Goal: Navigation & Orientation: Find specific page/section

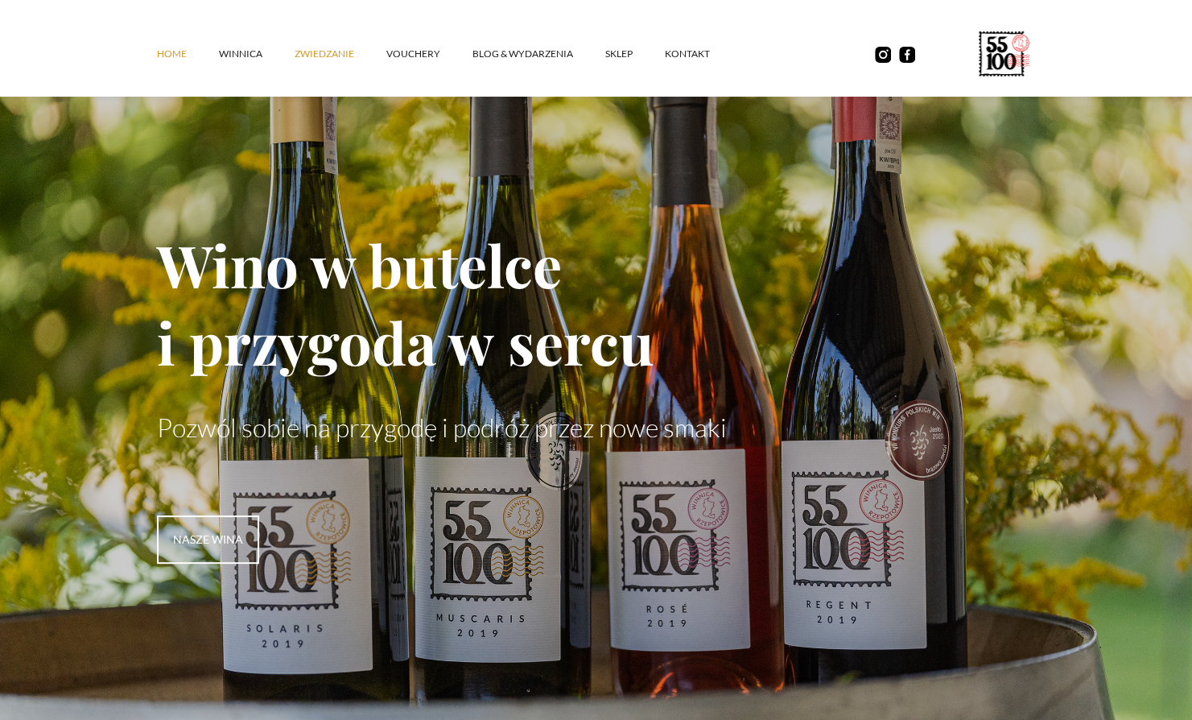
click at [336, 52] on link "ZWIEDZANIE" at bounding box center [341, 54] width 92 height 48
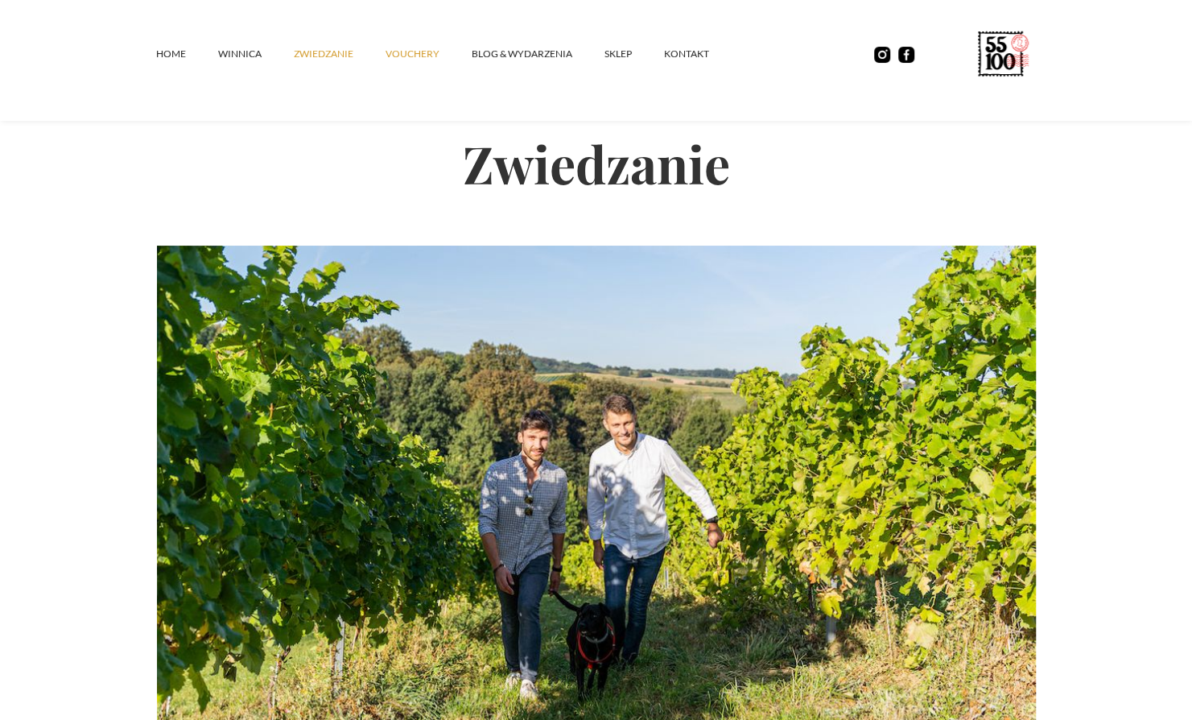
click at [414, 54] on link "vouchery" at bounding box center [429, 54] width 86 height 48
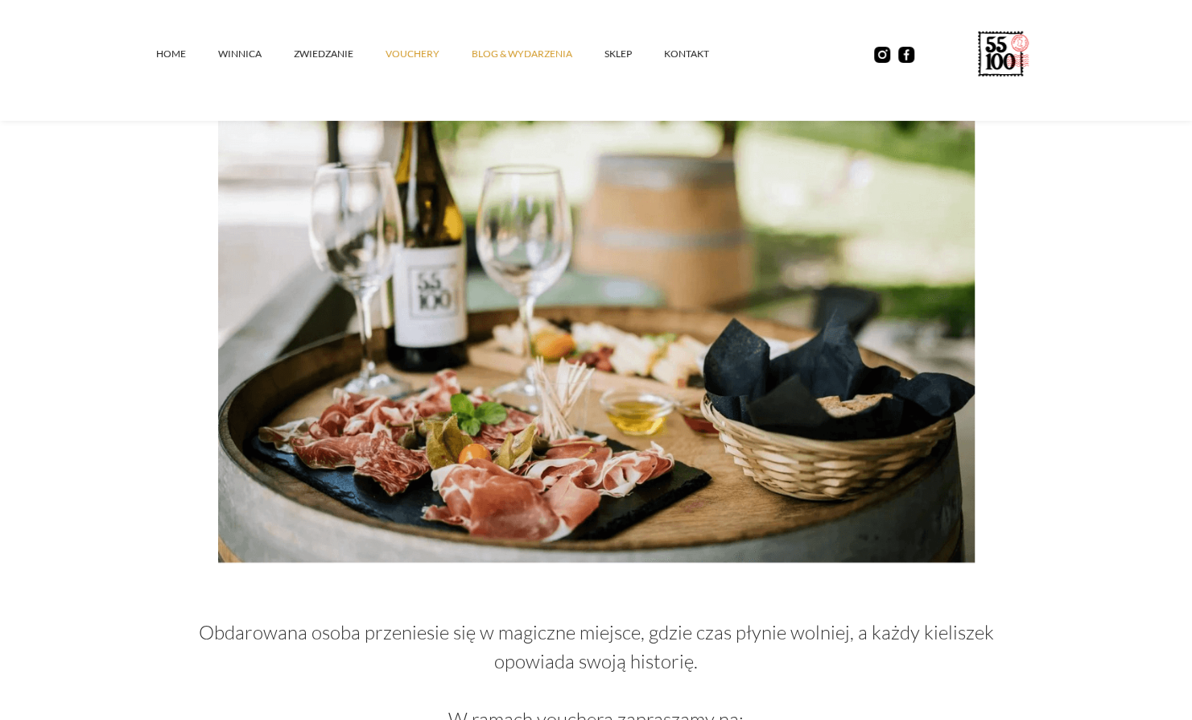
scroll to position [354, 0]
click at [520, 57] on link "Blog & Wydarzenia" at bounding box center [538, 54] width 133 height 48
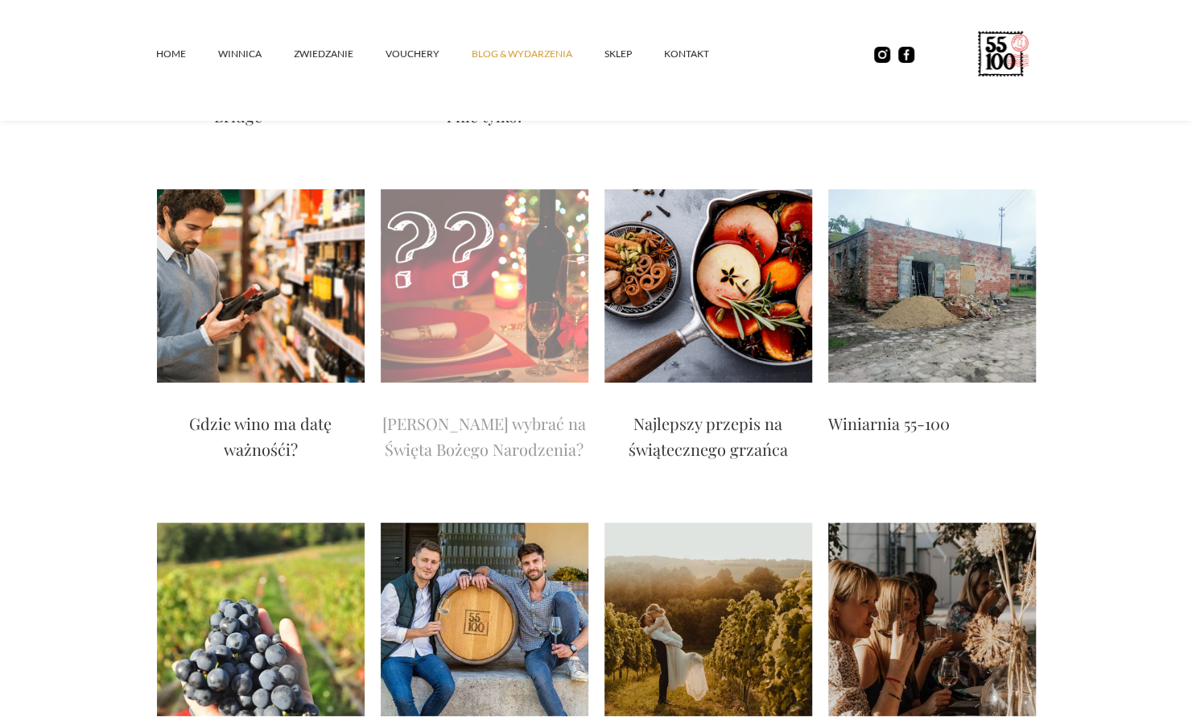
scroll to position [3701, 0]
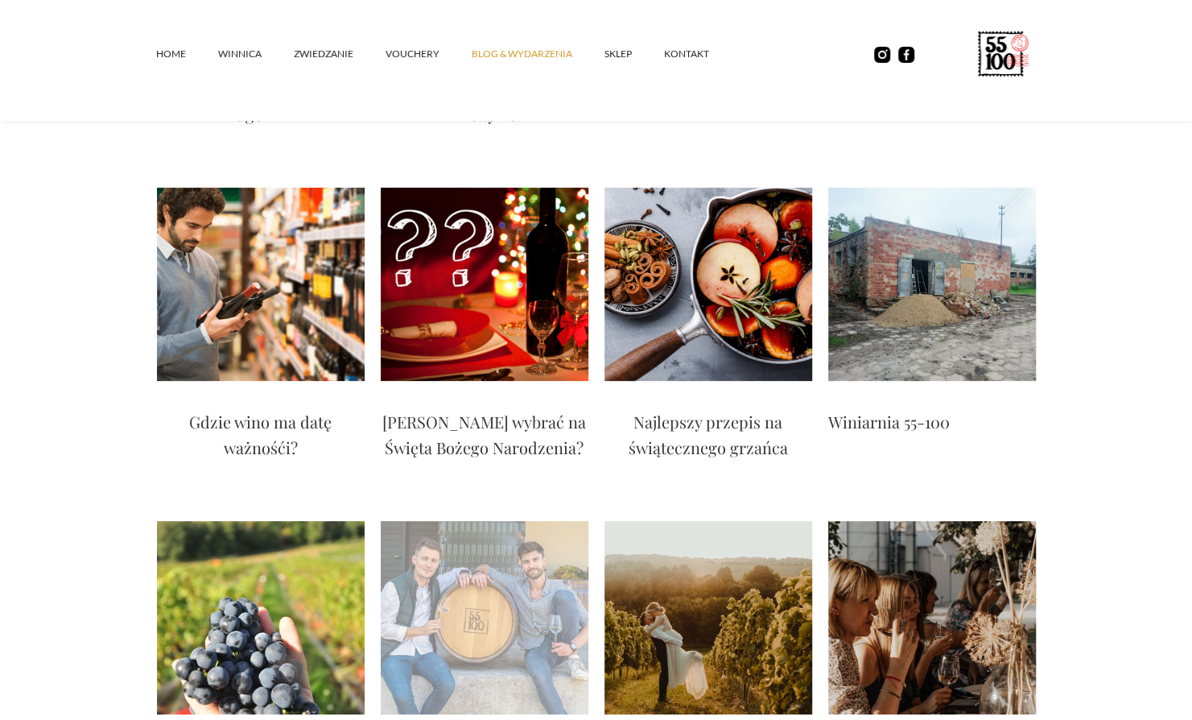
click at [457, 521] on img at bounding box center [485, 617] width 208 height 193
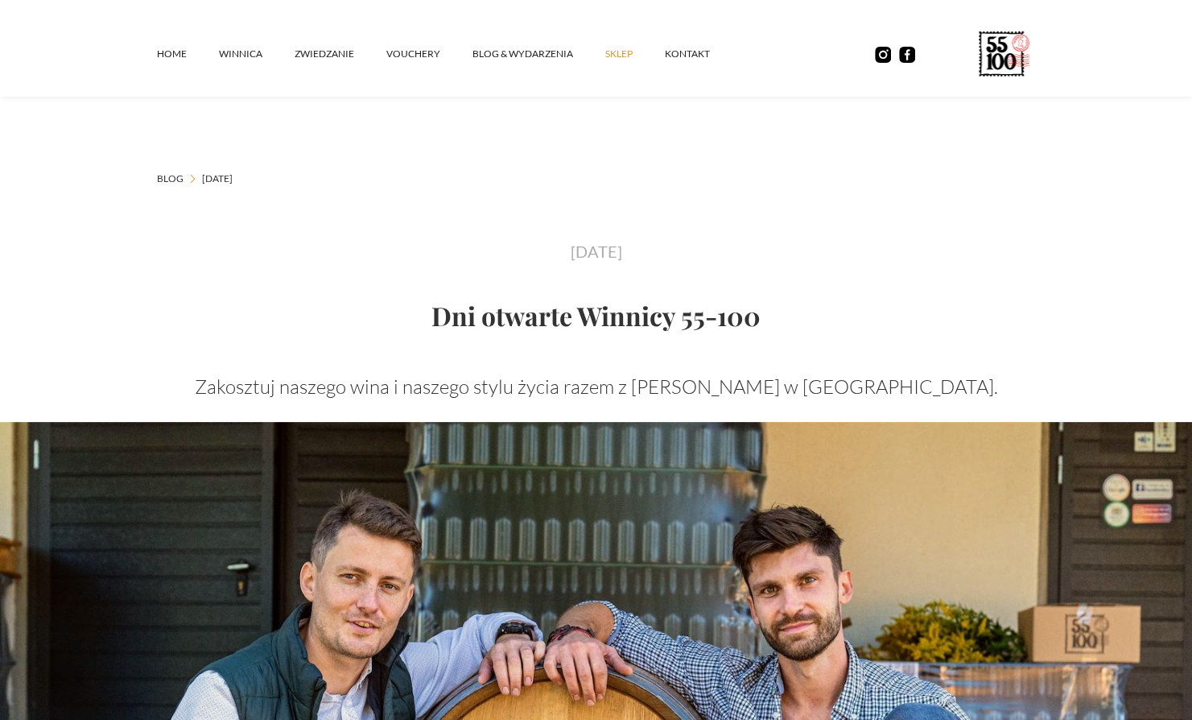
click at [610, 58] on link "SKLEP" at bounding box center [635, 54] width 60 height 48
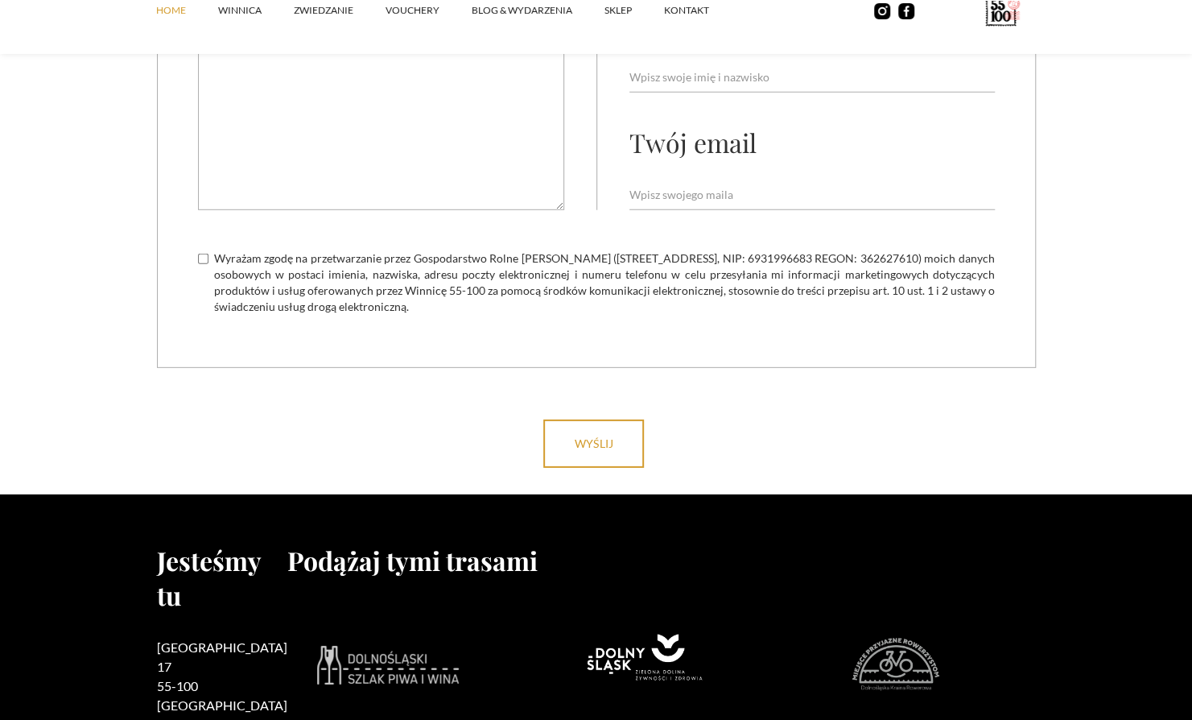
scroll to position [6475, 0]
